Goal: Check status: Check status

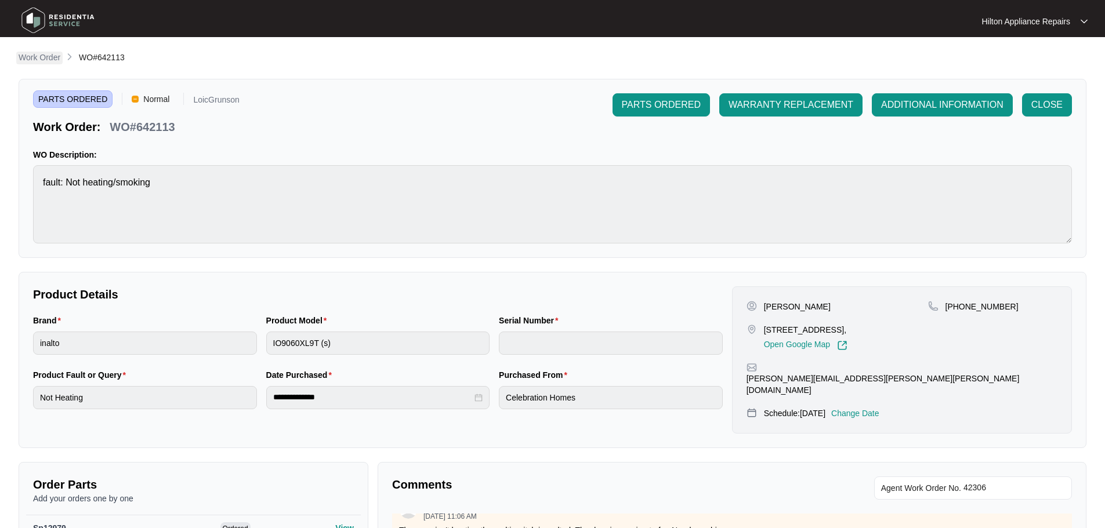
click at [51, 61] on p "Work Order" at bounding box center [40, 58] width 42 height 12
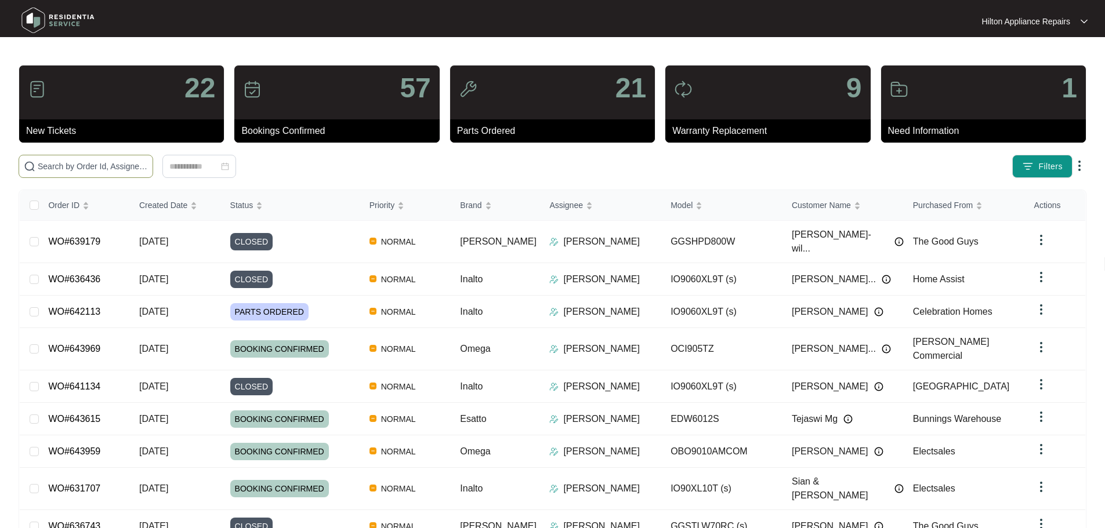
click at [136, 165] on input "text" at bounding box center [93, 166] width 110 height 13
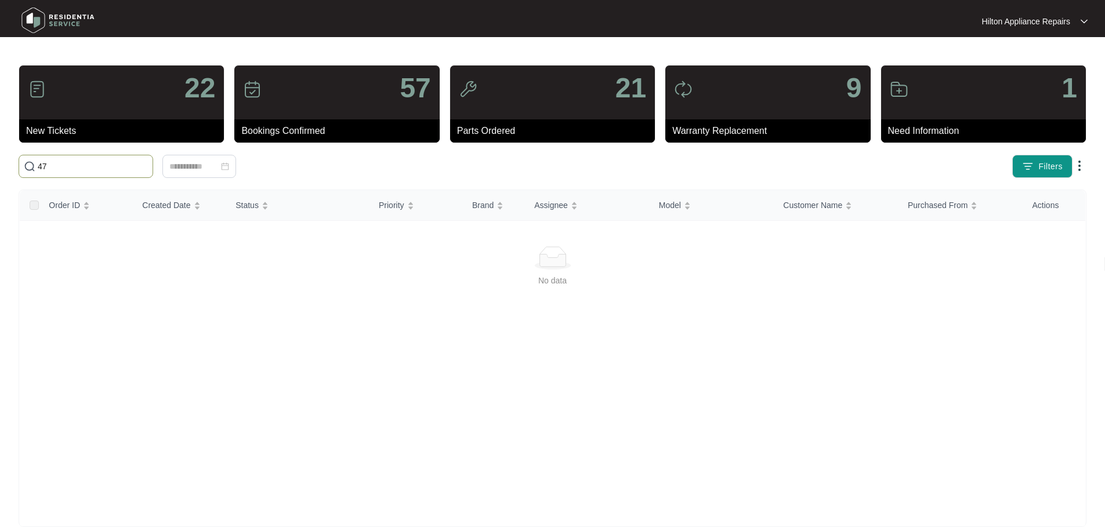
type input "4"
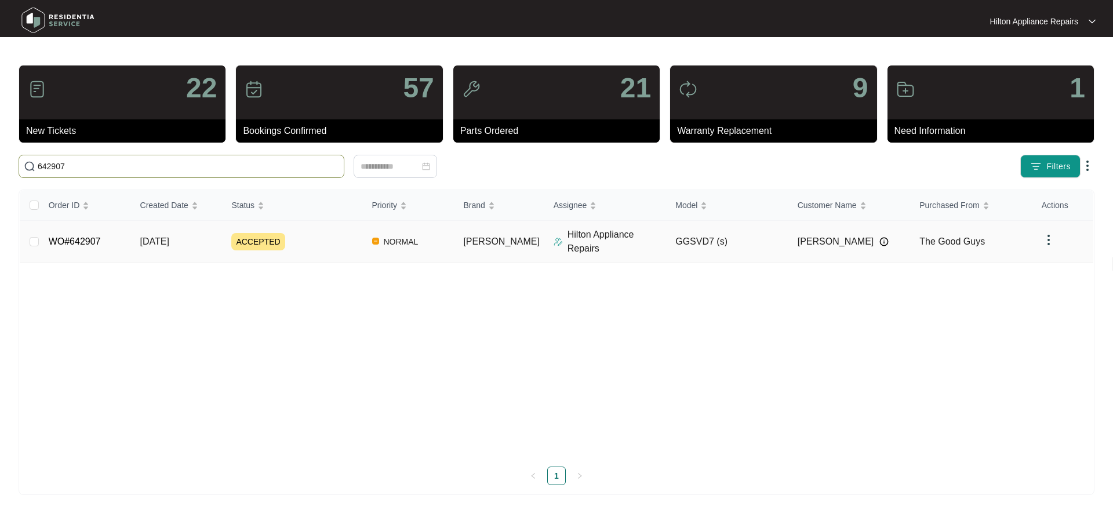
type input "642907"
click at [347, 242] on div "ACCEPTED" at bounding box center [296, 241] width 131 height 17
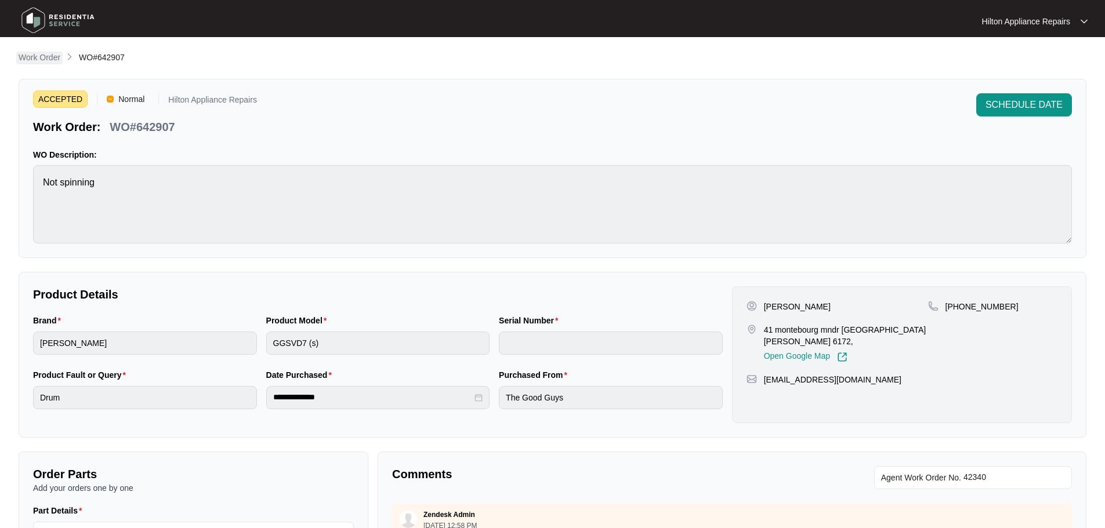
click at [46, 53] on p "Work Order" at bounding box center [40, 58] width 42 height 12
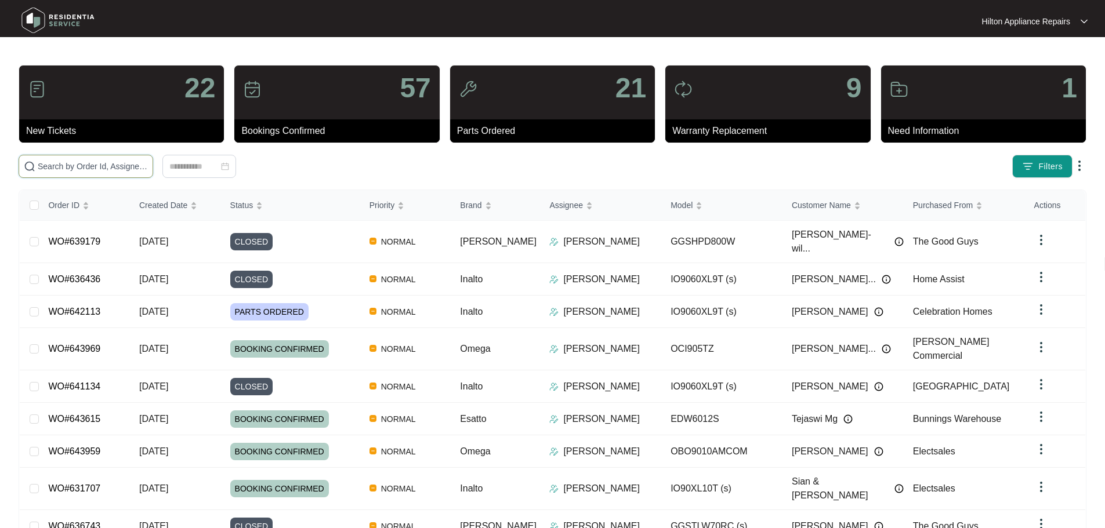
click at [140, 162] on input "text" at bounding box center [93, 166] width 110 height 13
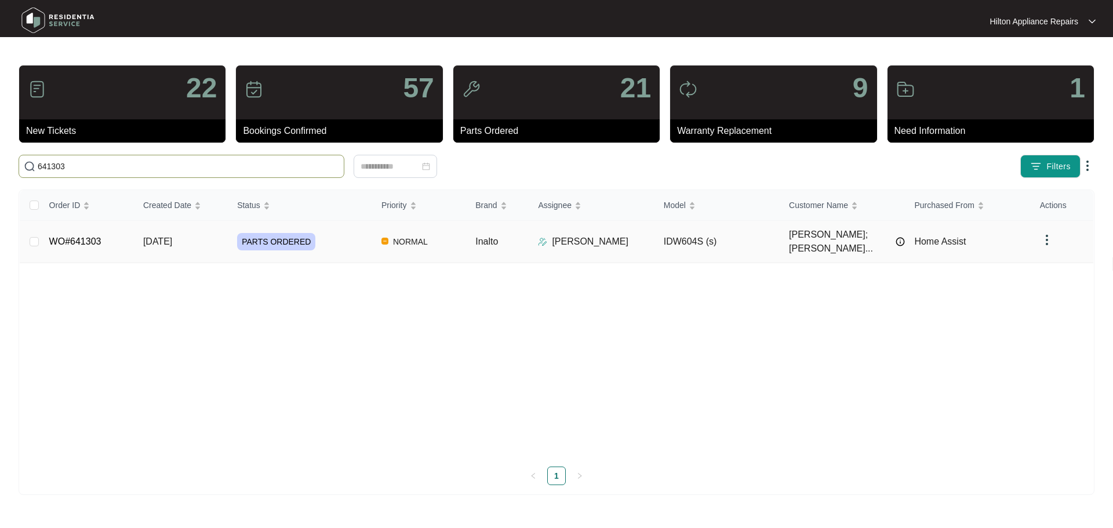
type input "641303"
click at [358, 241] on div "PARTS ORDERED" at bounding box center [304, 241] width 135 height 17
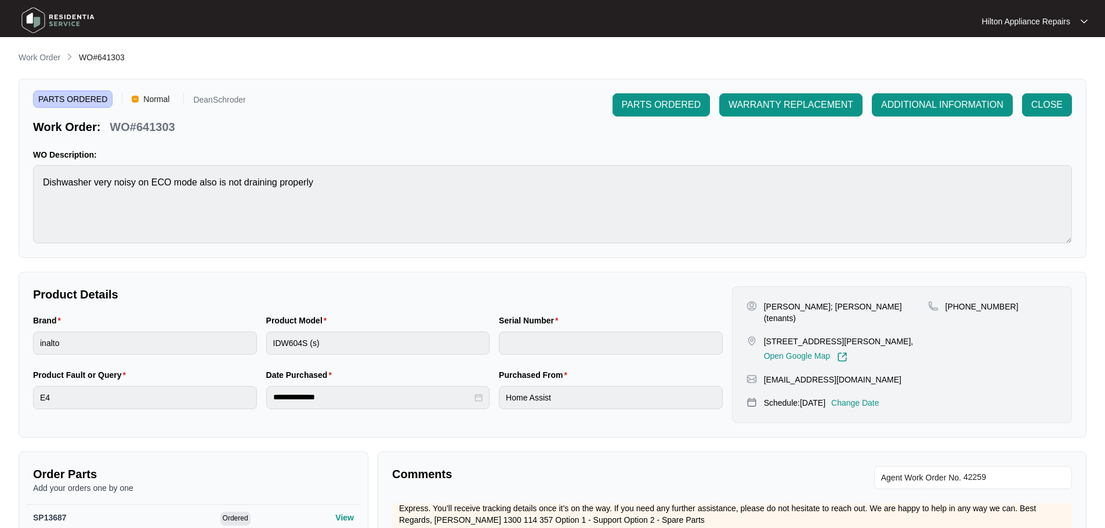
click at [27, 51] on li "Work Order" at bounding box center [40, 58] width 42 height 14
click at [27, 58] on p "Work Order" at bounding box center [40, 58] width 42 height 12
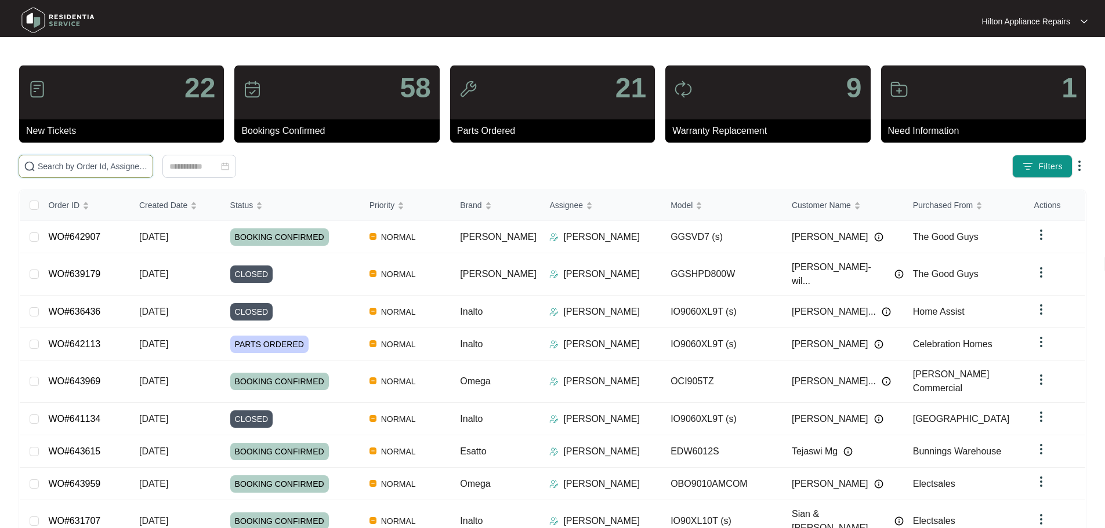
click at [148, 166] on input "text" at bounding box center [93, 166] width 110 height 13
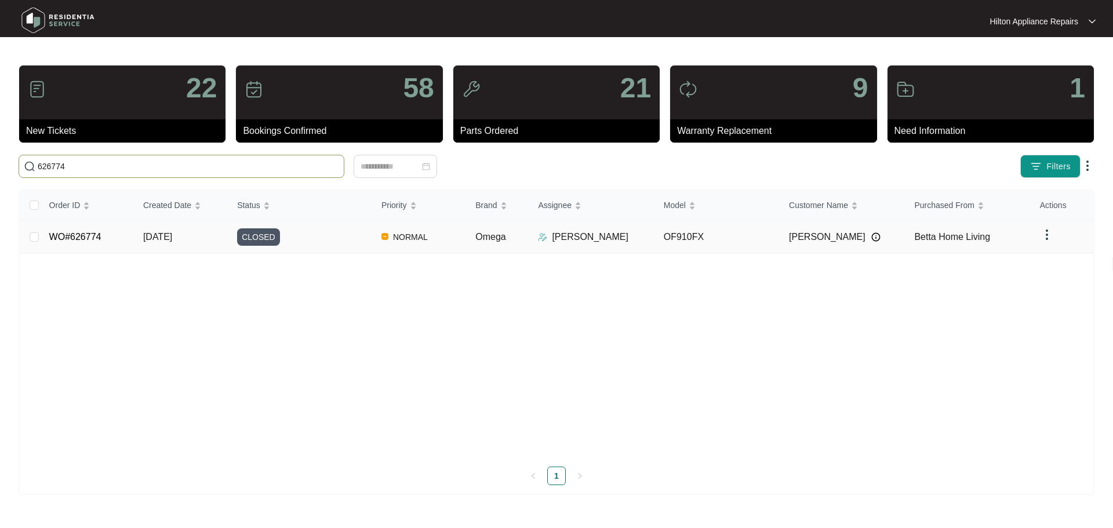
type input "626774"
click at [345, 238] on div "CLOSED" at bounding box center [304, 236] width 135 height 17
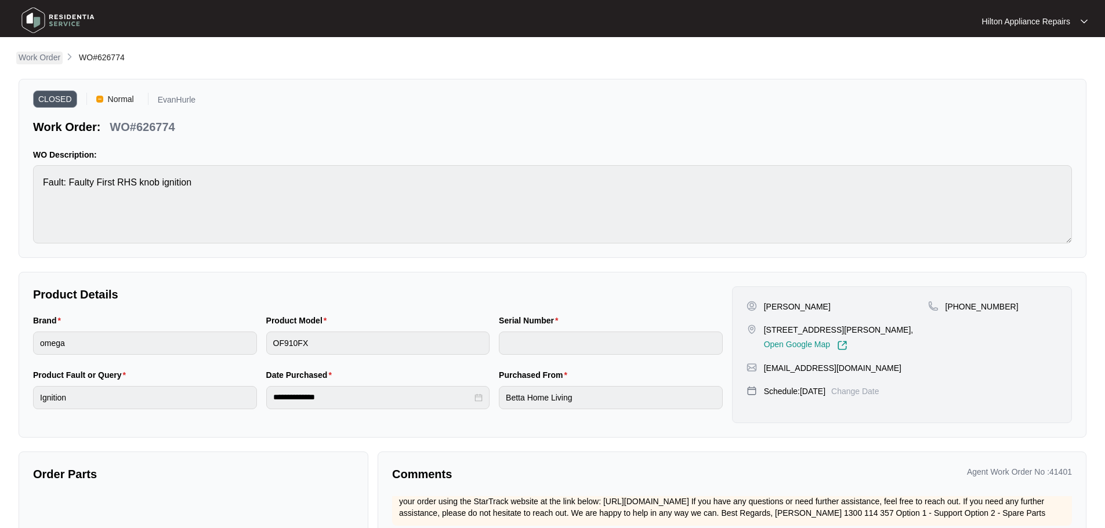
click at [46, 58] on p "Work Order" at bounding box center [40, 58] width 42 height 12
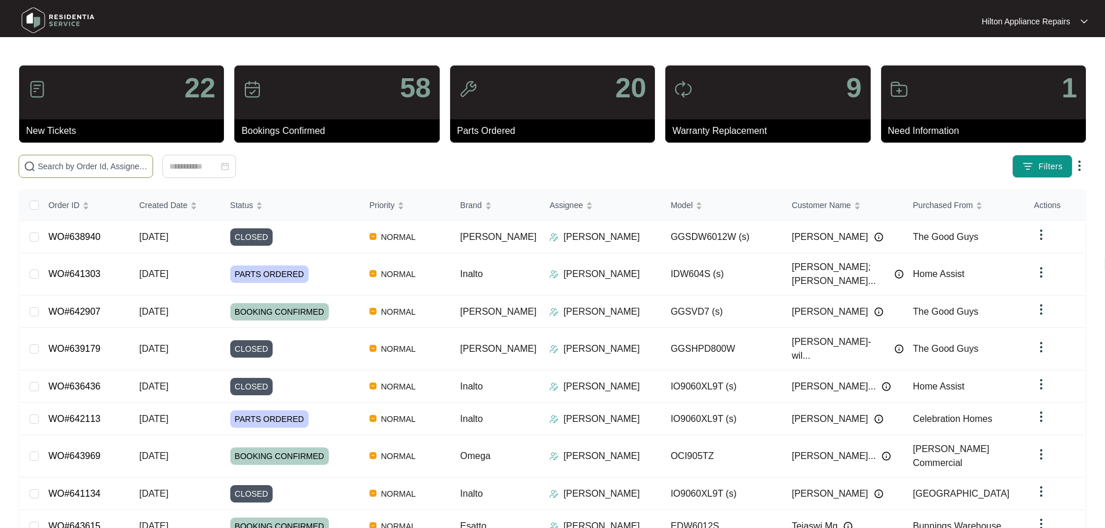
click at [153, 173] on span at bounding box center [86, 166] width 135 height 23
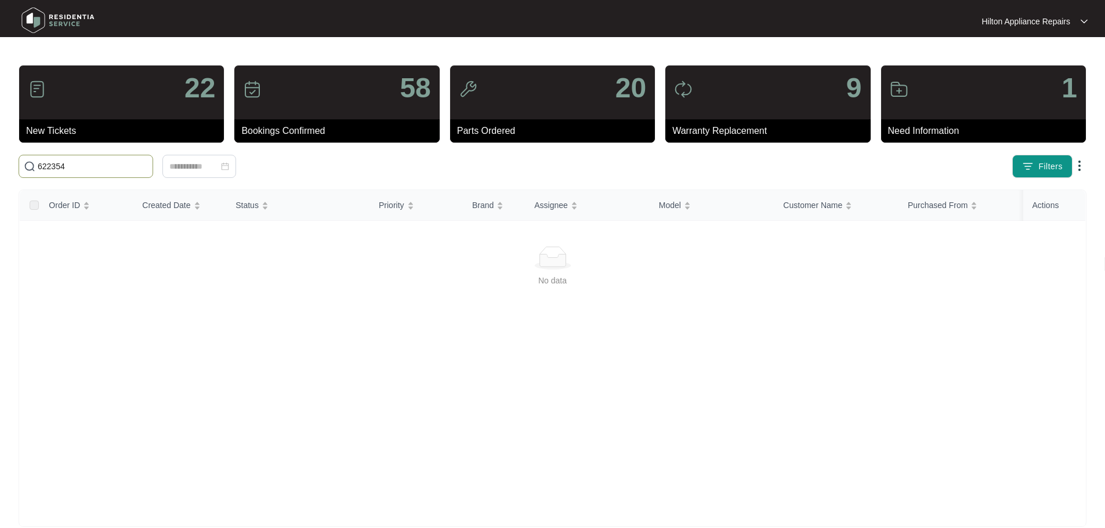
drag, startPoint x: 100, startPoint y: 161, endPoint x: 28, endPoint y: 155, distance: 72.1
click at [28, 155] on span "622354" at bounding box center [86, 166] width 135 height 23
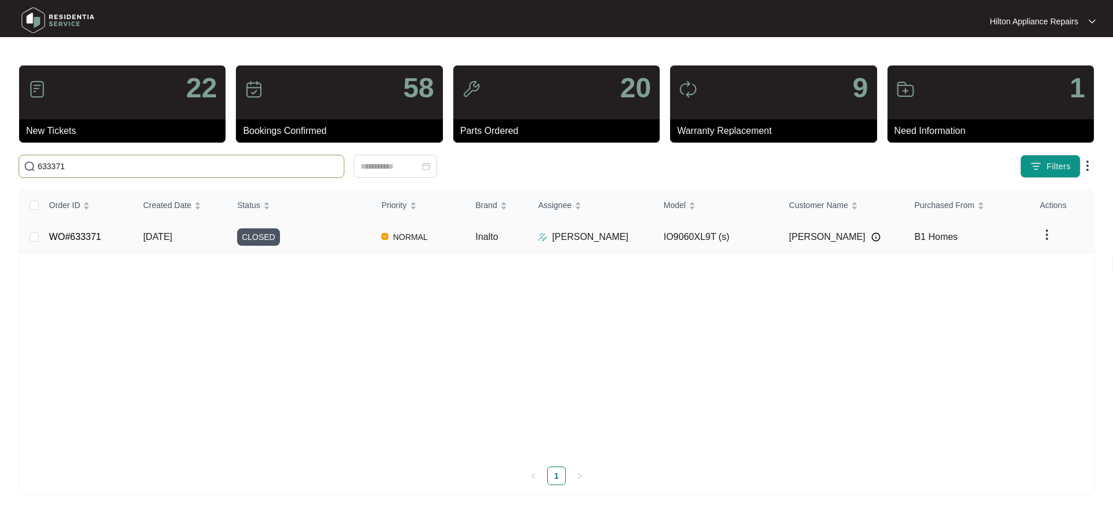
type input "633371"
click at [351, 238] on div "CLOSED" at bounding box center [304, 236] width 135 height 17
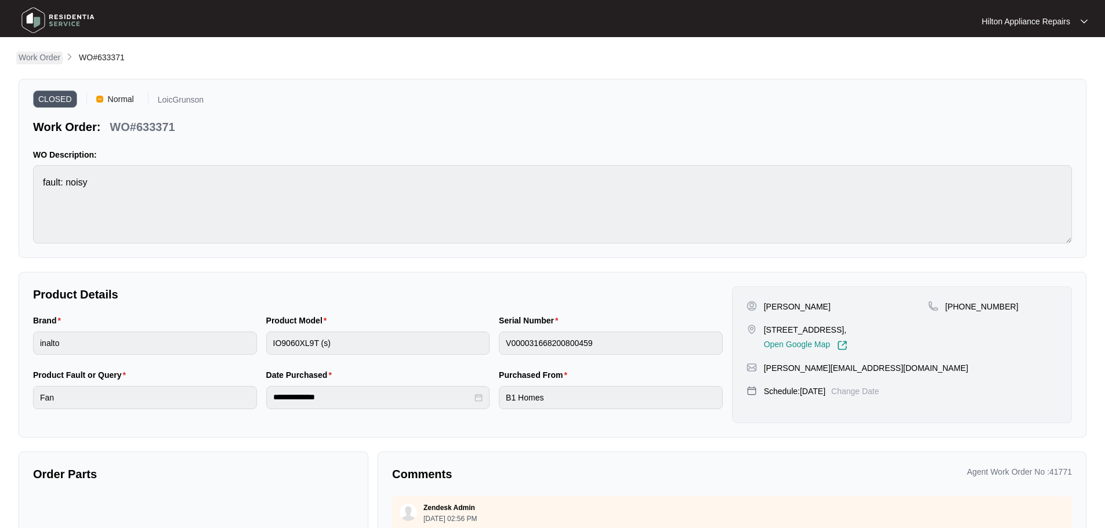
click at [35, 58] on p "Work Order" at bounding box center [40, 58] width 42 height 12
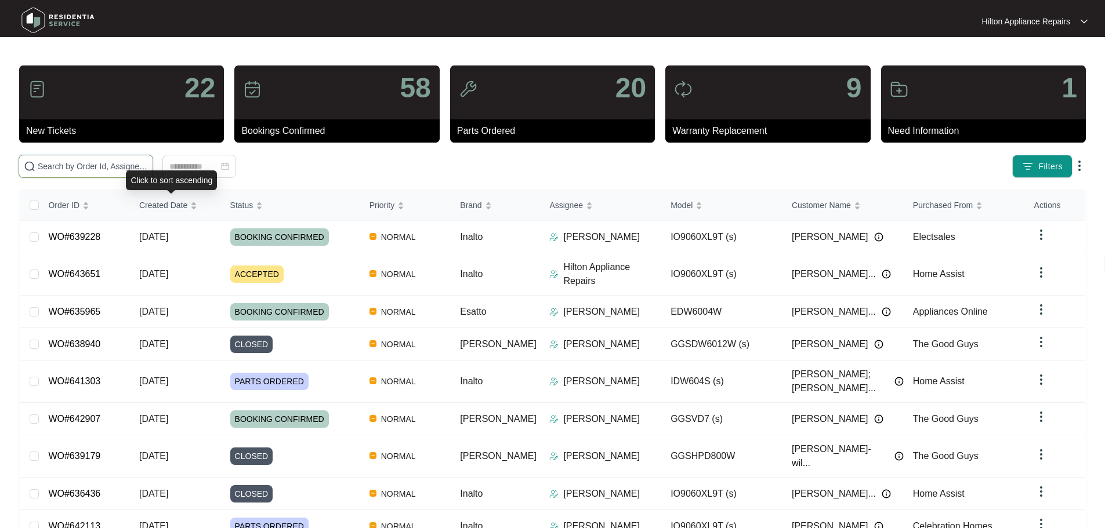
click at [148, 168] on input "text" at bounding box center [93, 166] width 110 height 13
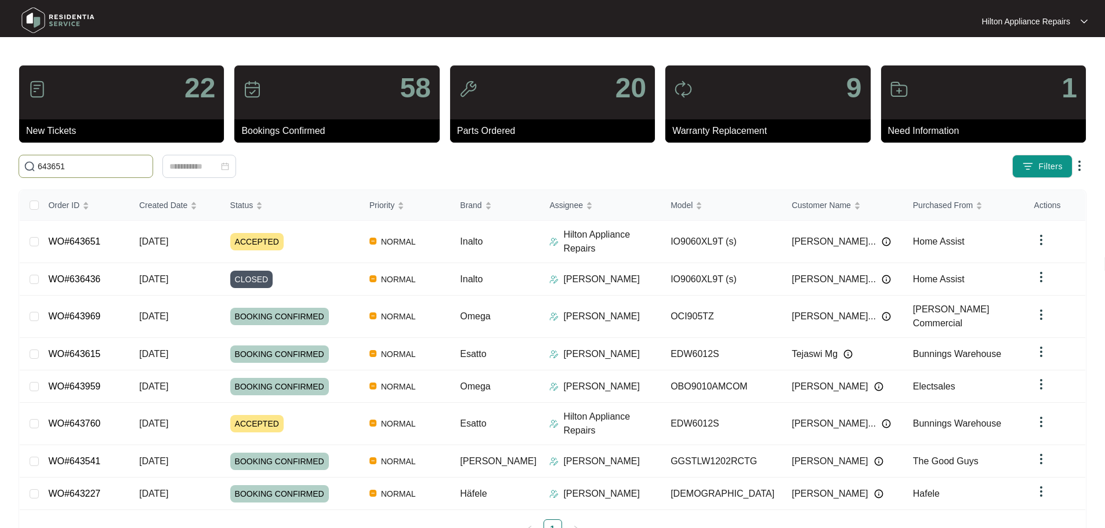
type input "643651"
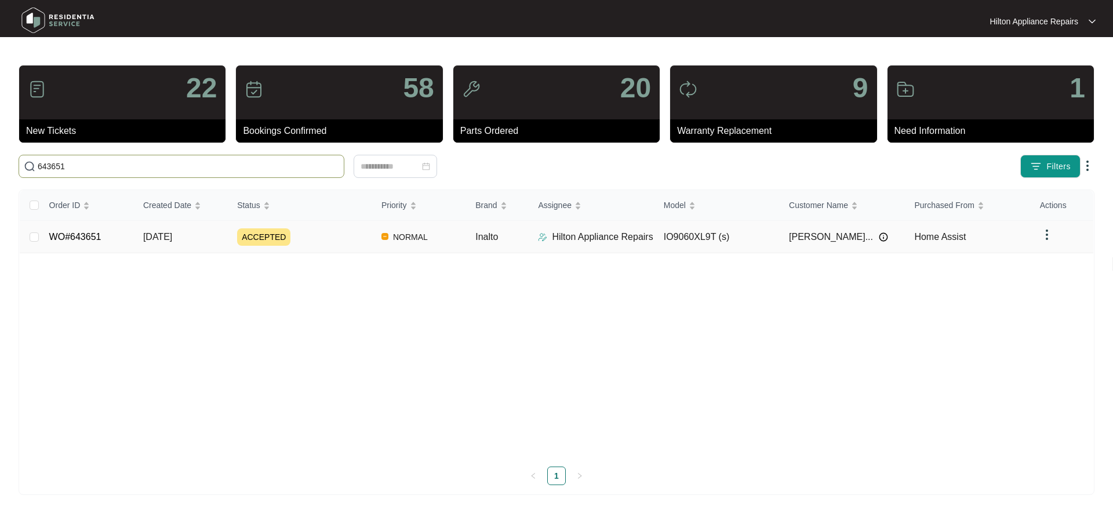
click at [340, 244] on div "ACCEPTED" at bounding box center [304, 236] width 135 height 17
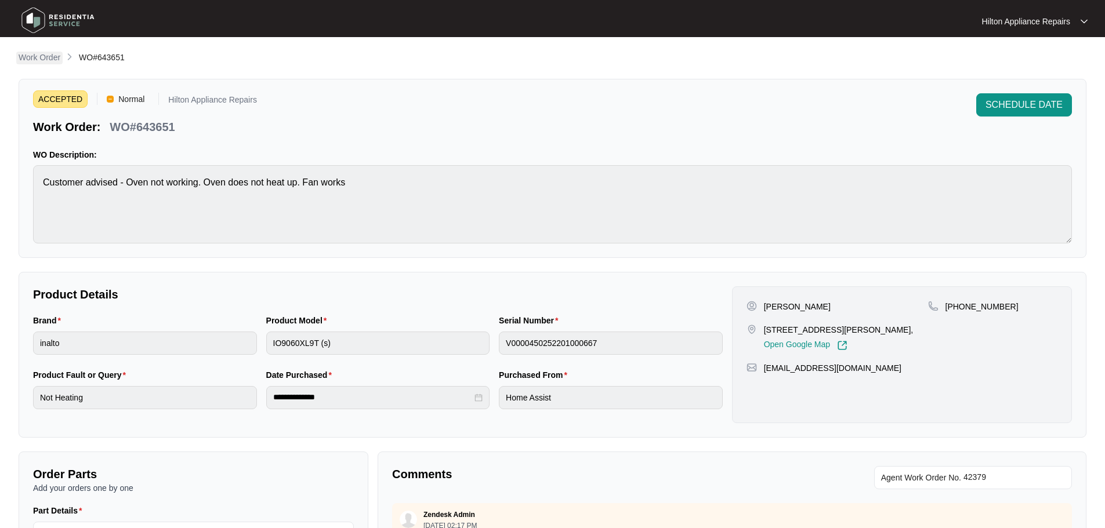
click at [35, 56] on p "Work Order" at bounding box center [40, 58] width 42 height 12
click at [46, 58] on p "Work Order" at bounding box center [40, 58] width 42 height 12
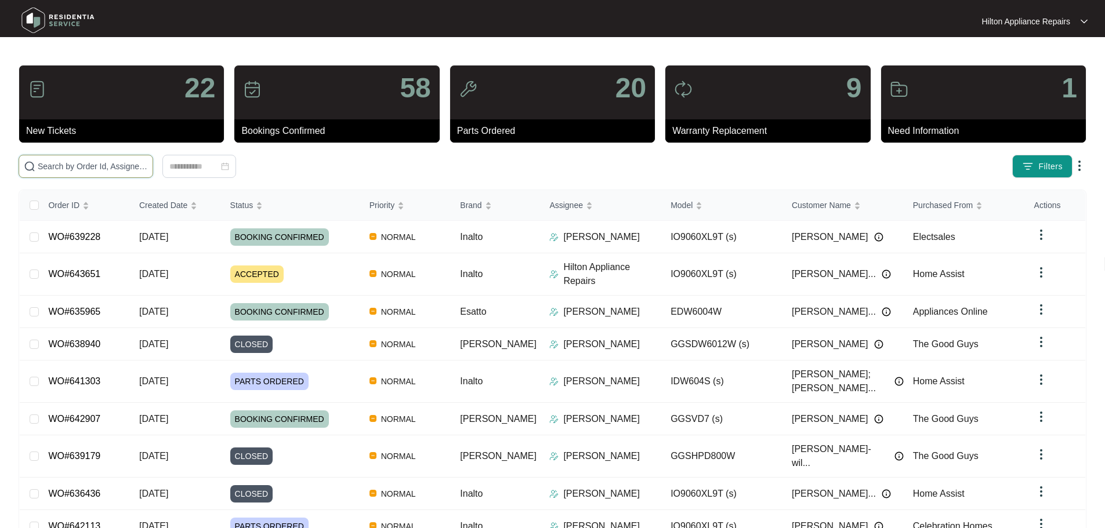
click at [140, 169] on input "text" at bounding box center [93, 166] width 110 height 13
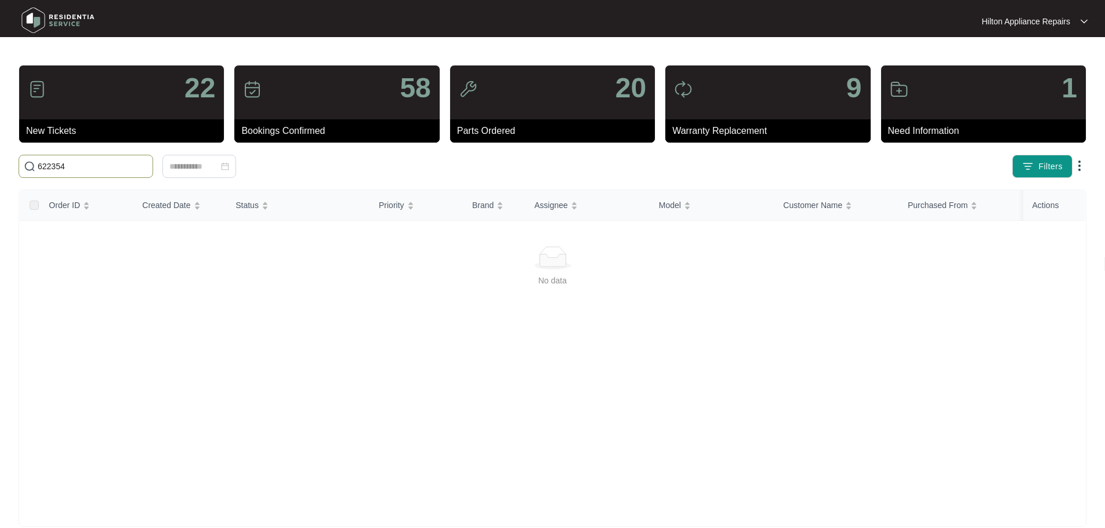
type input "622354"
